Goal: Information Seeking & Learning: Learn about a topic

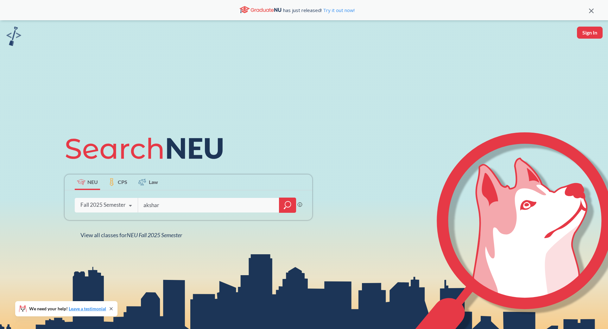
type input "akshar"
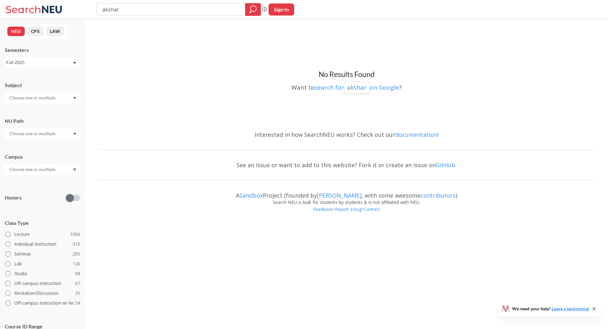
click at [158, 10] on input "akshar" at bounding box center [171, 9] width 139 height 11
type input "varma"
click at [166, 10] on input "varma" at bounding box center [171, 9] width 139 height 11
type input "[PERSON_NAME]"
click at [72, 100] on div at bounding box center [42, 97] width 75 height 11
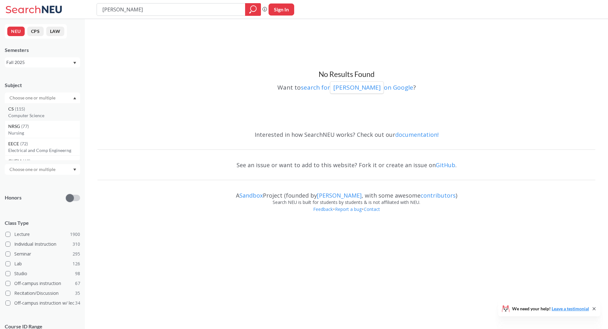
click at [64, 110] on div "CS ( 115 )" at bounding box center [44, 108] width 72 height 7
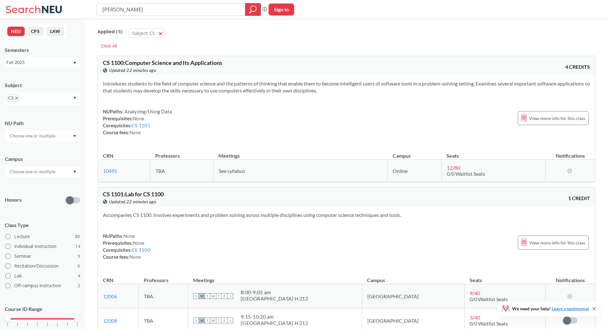
click at [42, 191] on div "Honors" at bounding box center [42, 196] width 75 height 22
click at [59, 172] on input "text" at bounding box center [32, 172] width 53 height 8
click at [53, 186] on div "Boston ( 79 )" at bounding box center [44, 185] width 72 height 7
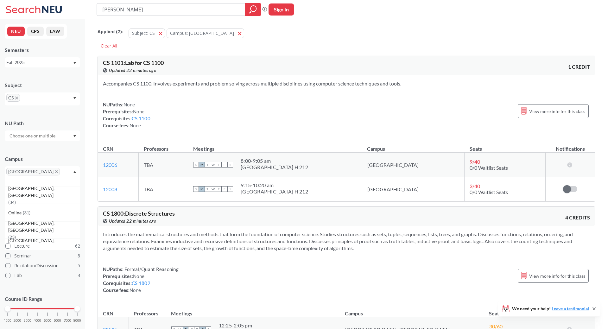
click at [8, 243] on span at bounding box center [7, 245] width 5 height 5
click at [14, 242] on input "Lecture 62" at bounding box center [16, 244] width 5 height 5
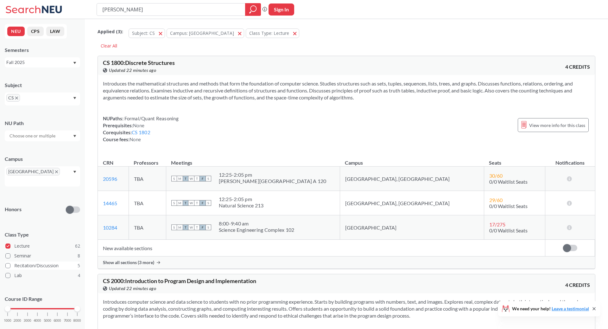
click at [9, 263] on span at bounding box center [7, 265] width 5 height 5
click at [14, 262] on input "Recitation/Discussion 5" at bounding box center [16, 264] width 5 height 5
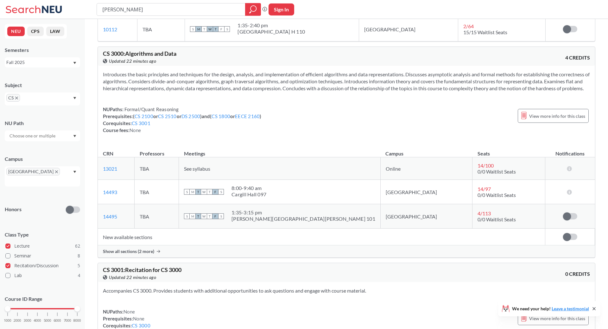
scroll to position [1002, 0]
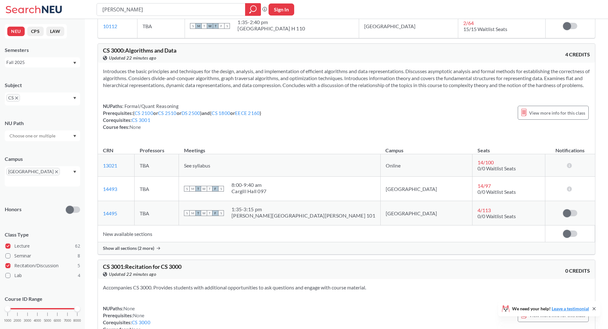
click at [160, 9] on input "[PERSON_NAME]" at bounding box center [171, 9] width 139 height 11
click at [560, 117] on span "View more info for this class" at bounding box center [557, 113] width 56 height 8
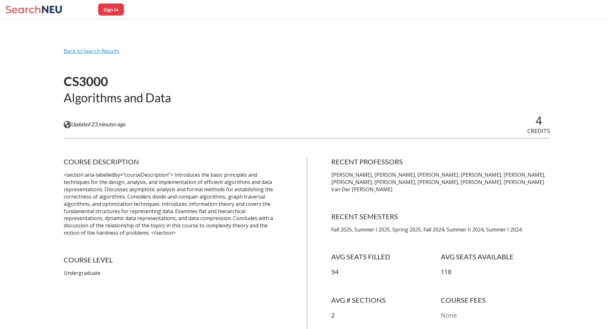
click at [102, 55] on div "Back to Search Results" at bounding box center [307, 53] width 486 height 12
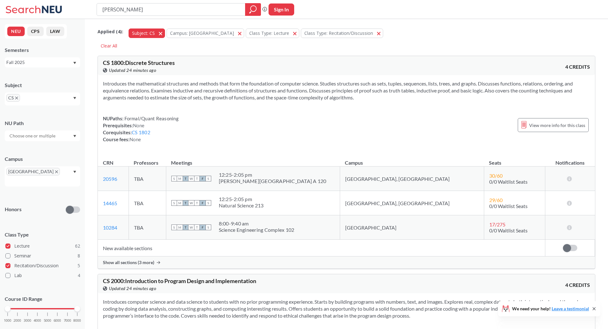
click at [163, 34] on span "button" at bounding box center [163, 33] width 0 height 6
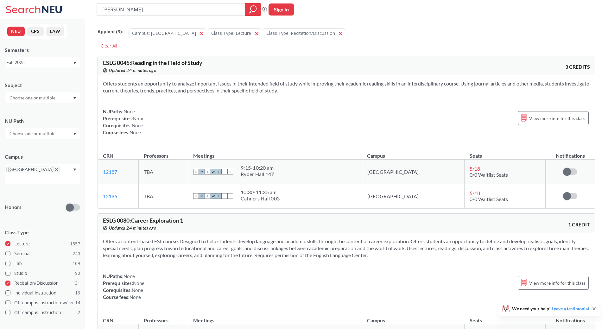
click at [160, 34] on span "Campus: [GEOGRAPHIC_DATA]" at bounding box center [164, 33] width 64 height 6
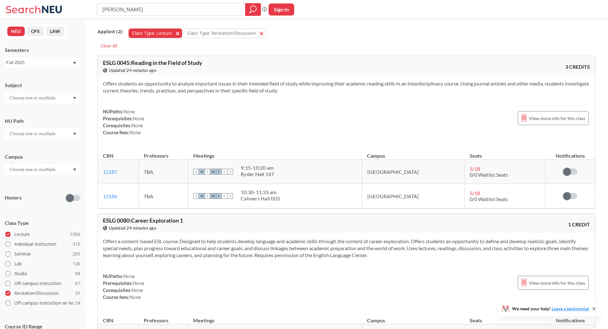
click at [173, 33] on button "Class Type: Lecture Lecture" at bounding box center [154, 32] width 53 height 9
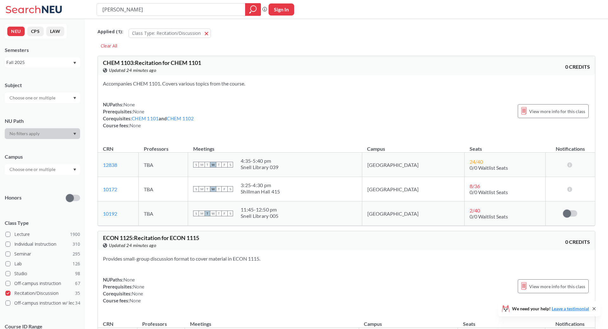
click at [173, 33] on span "Class Type: Recitation/Discussion" at bounding box center [166, 33] width 69 height 6
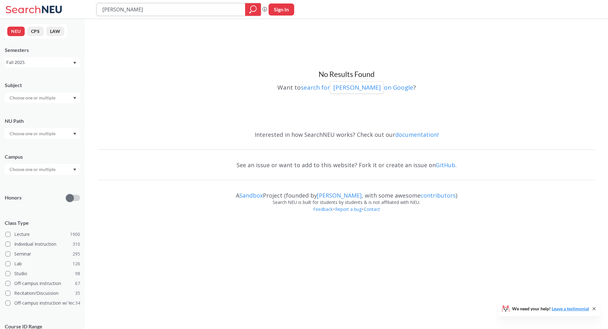
click at [165, 10] on input "[PERSON_NAME]" at bounding box center [171, 9] width 139 height 11
type input "[PERSON_NAME]"
type input "Algorithms"
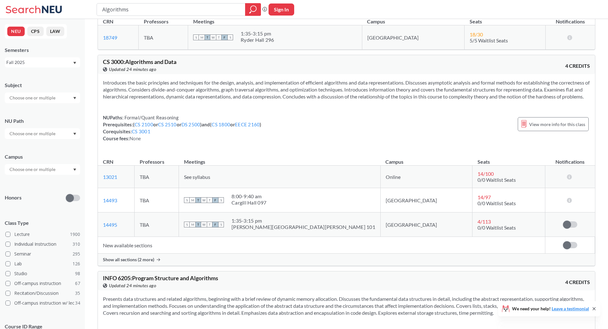
scroll to position [334, 0]
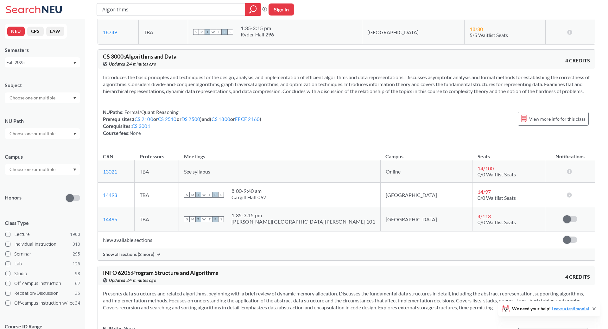
click at [181, 7] on input "Algorithms" at bounding box center [171, 9] width 139 height 11
click at [253, 13] on icon "magnifying glass" at bounding box center [253, 9] width 8 height 9
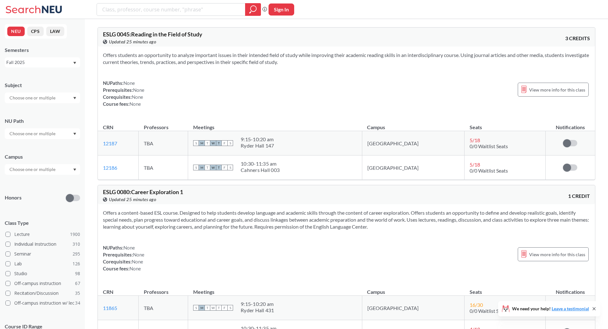
click at [50, 11] on icon at bounding box center [52, 9] width 20 height 7
